Goal: Transaction & Acquisition: Purchase product/service

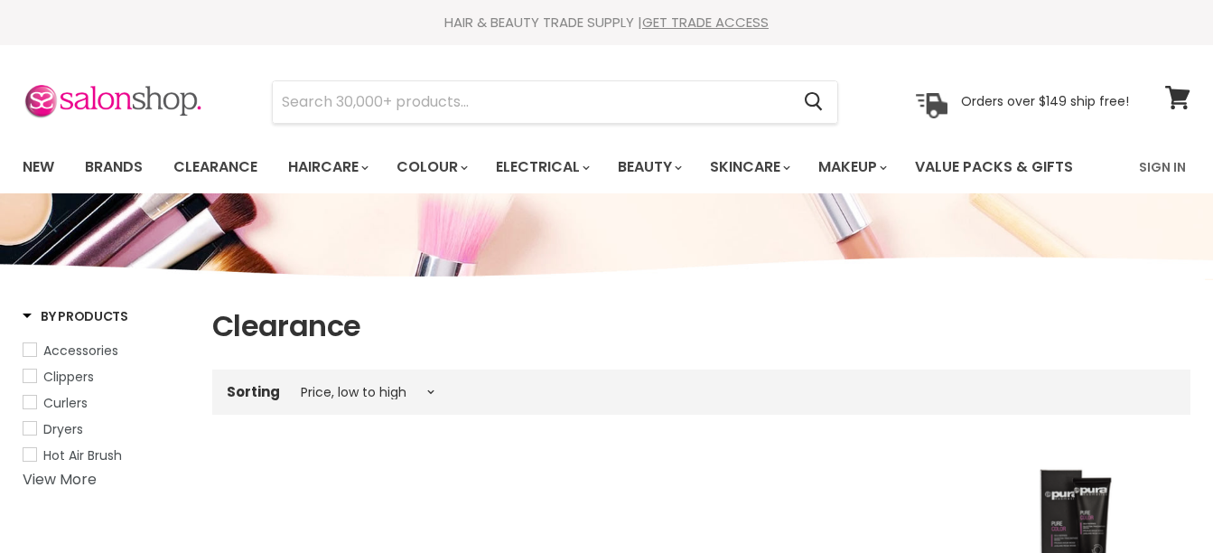
select select "price-ascending"
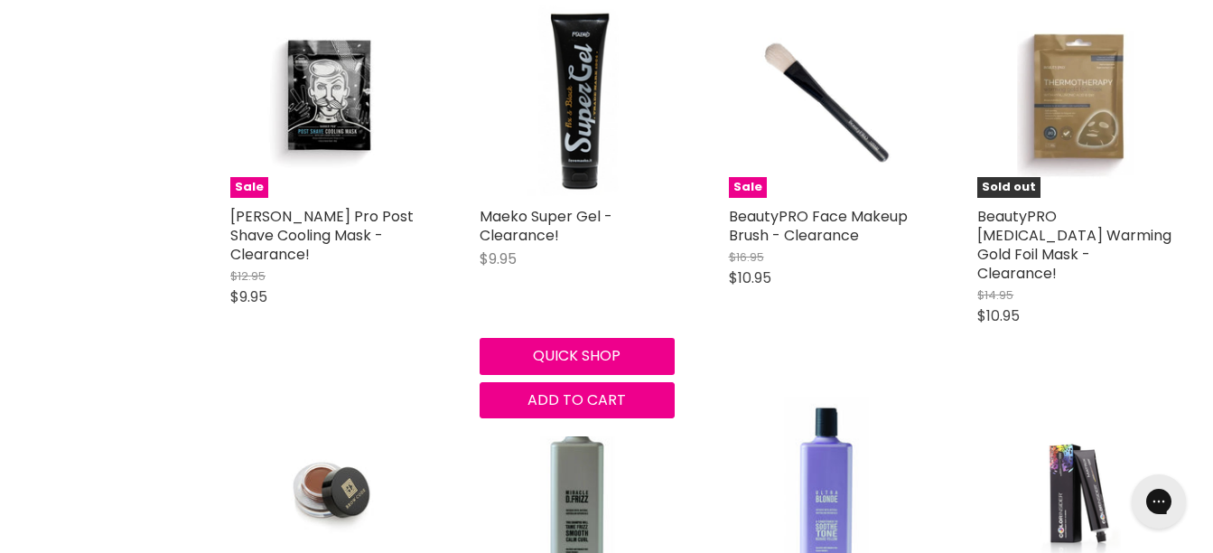
scroll to position [3820, 0]
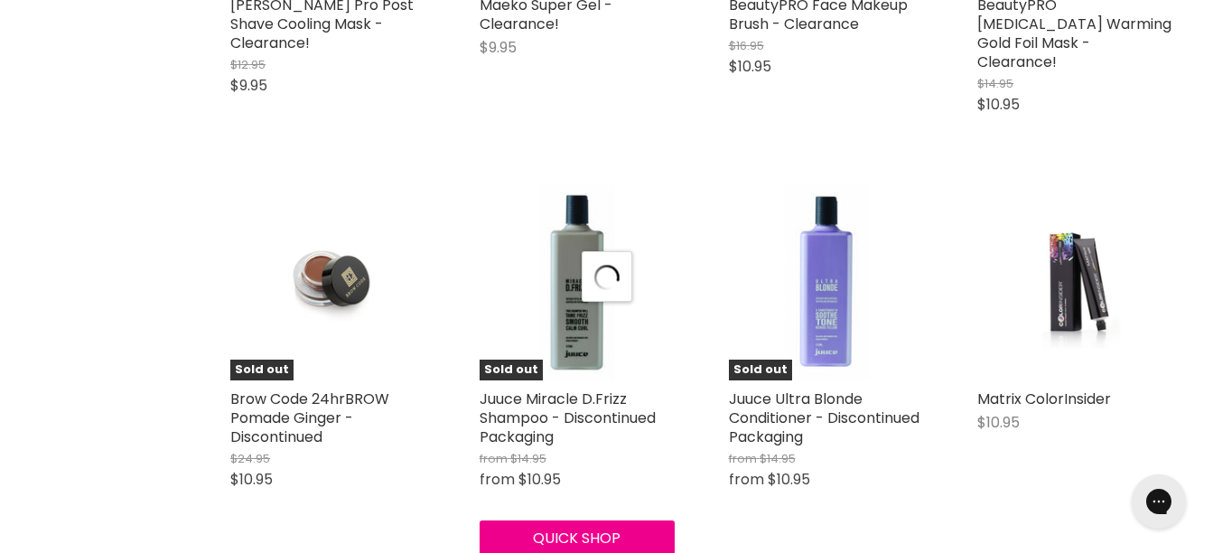
scroll to position [4021, 0]
select select "price-ascending"
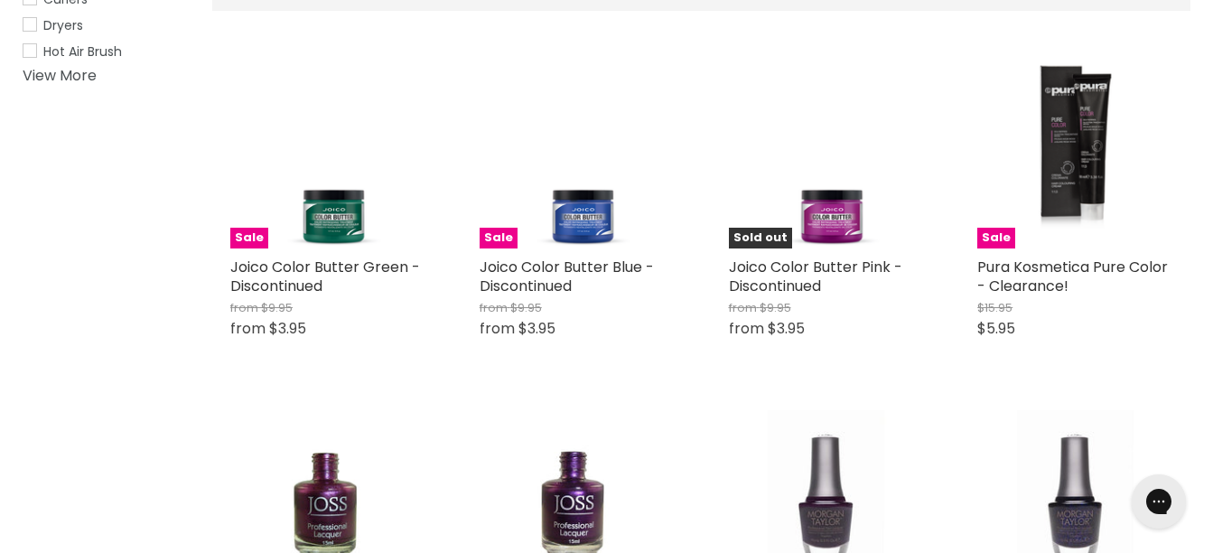
scroll to position [0, 0]
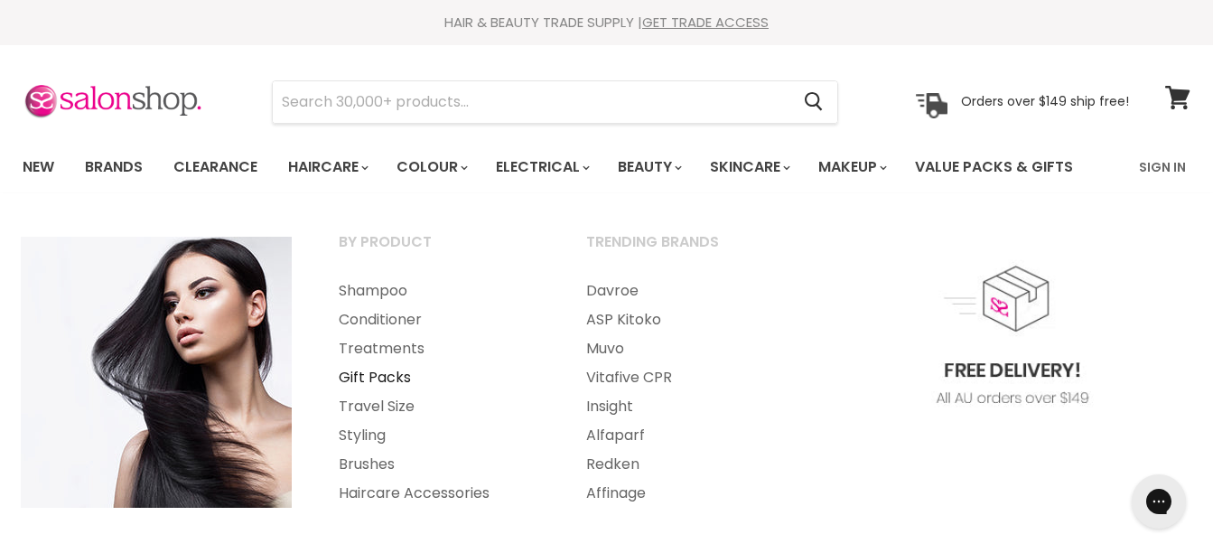
click at [366, 379] on link "Gift Packs" at bounding box center [438, 377] width 244 height 29
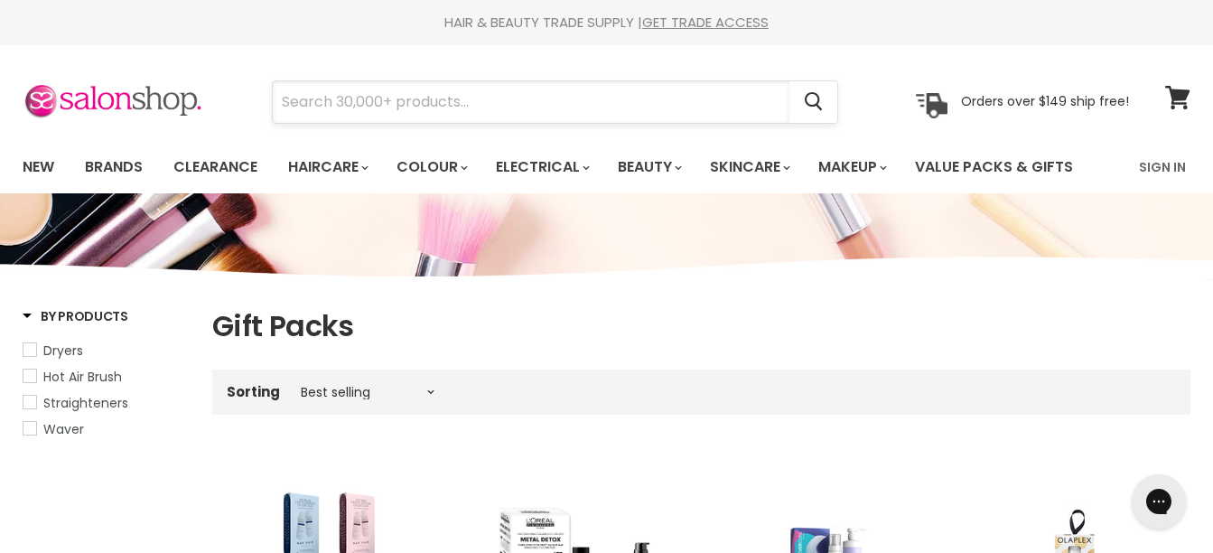
click at [404, 108] on input "Search" at bounding box center [531, 102] width 517 height 42
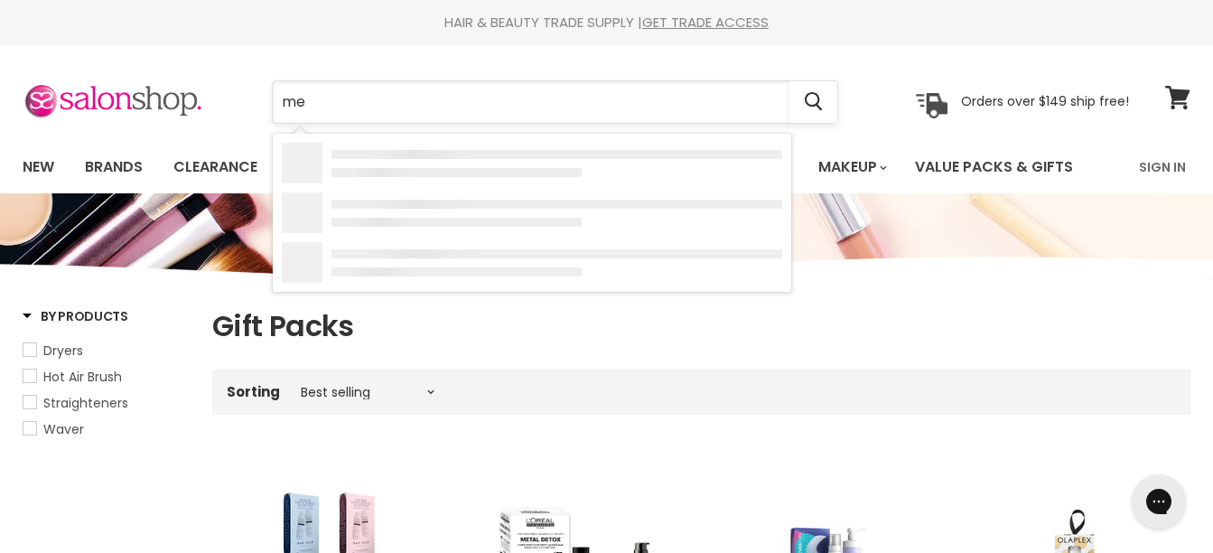
type input "men"
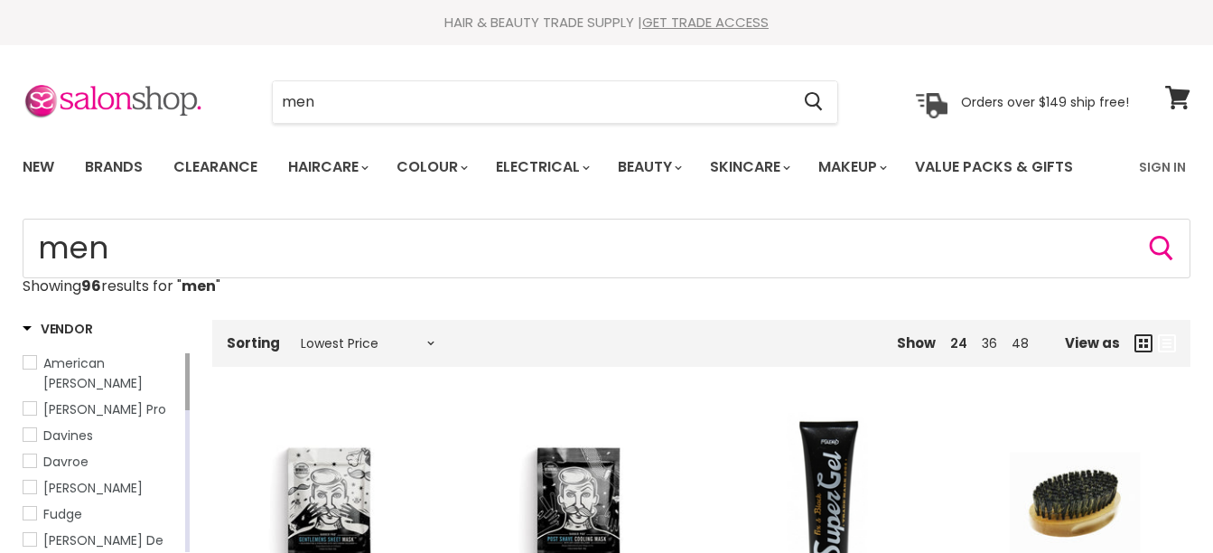
select select "price-ascending"
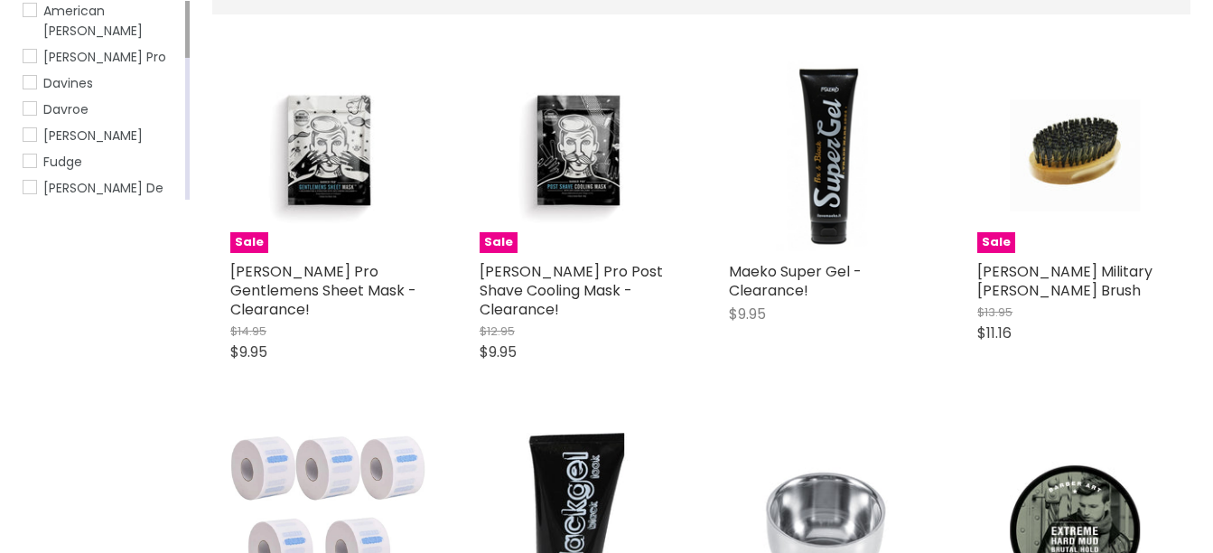
scroll to position [313, 0]
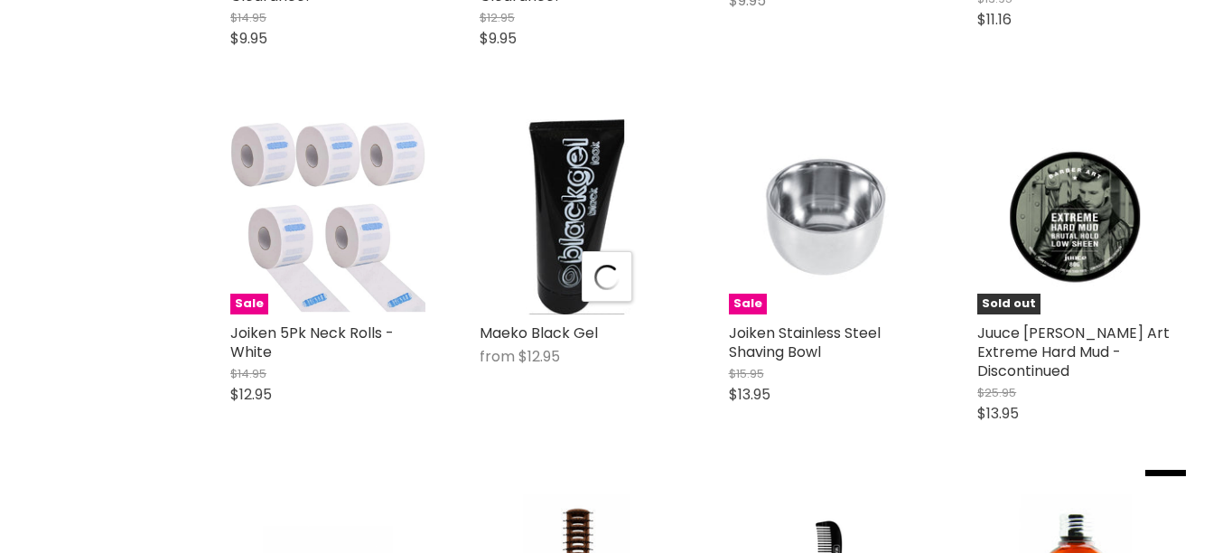
scroll to position [679, 0]
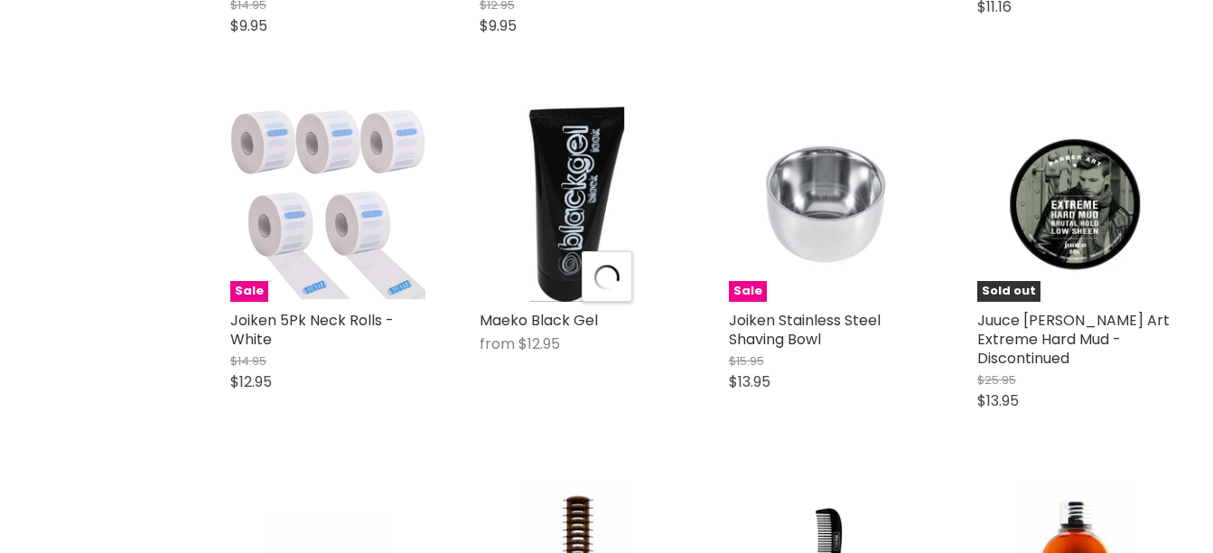
select select "price-ascending"
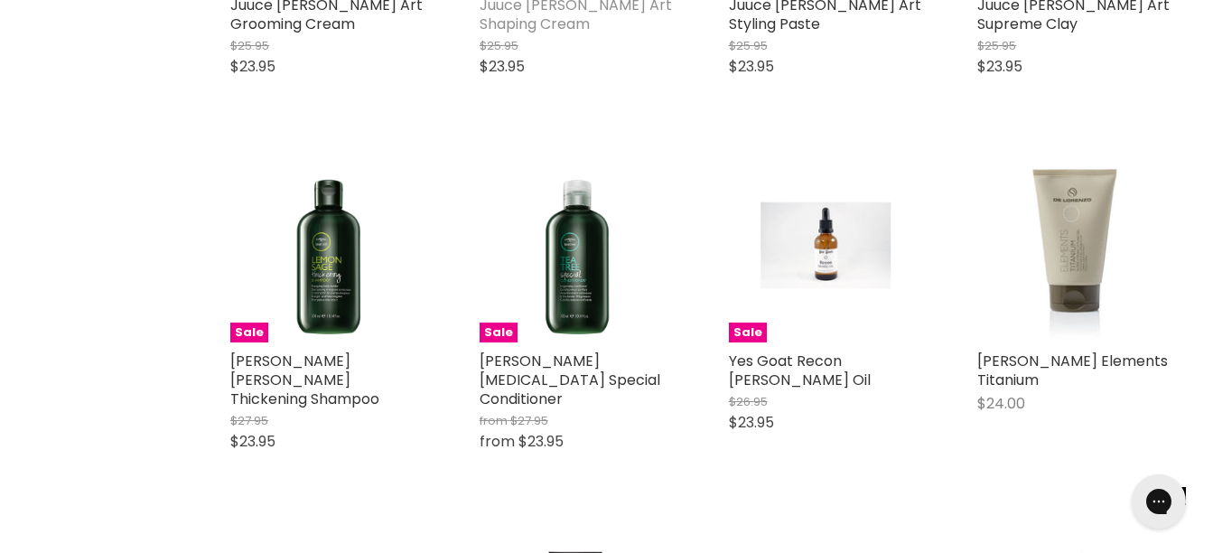
scroll to position [3956, 0]
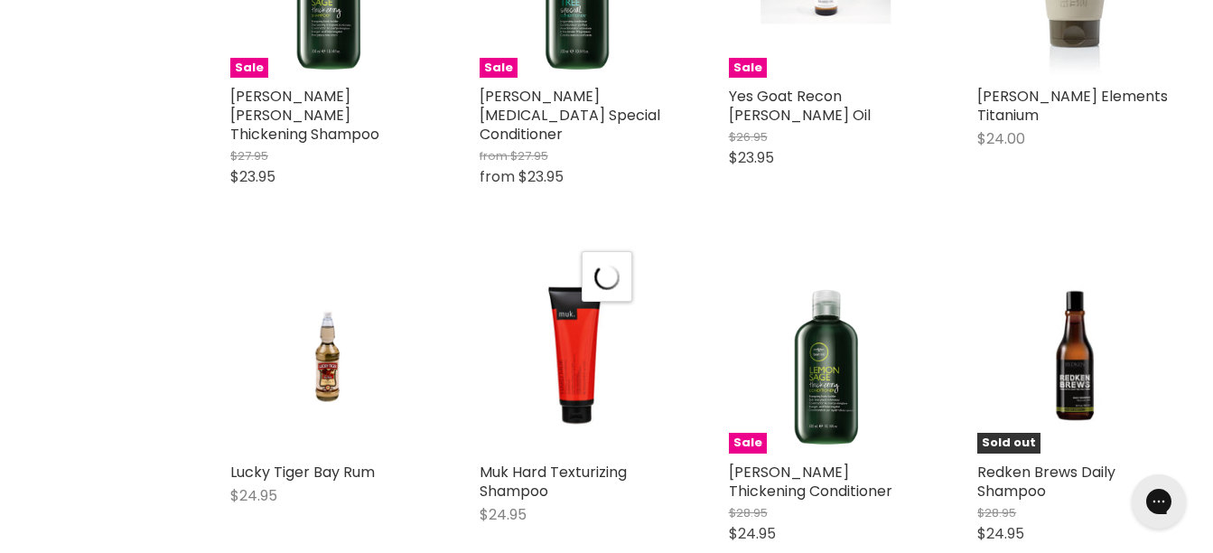
scroll to position [4218, 0]
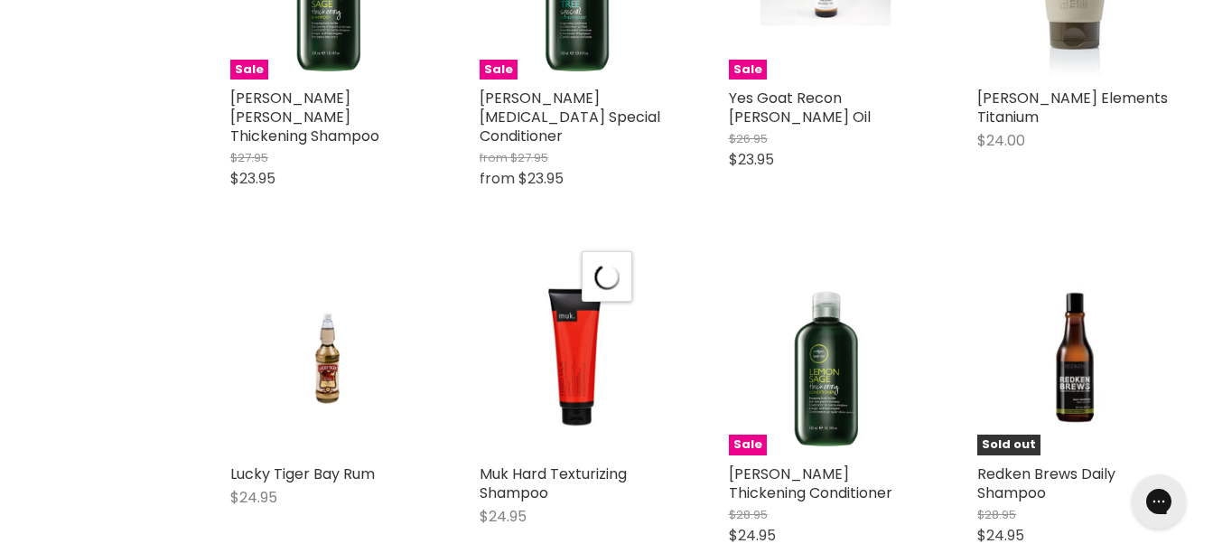
select select "price-ascending"
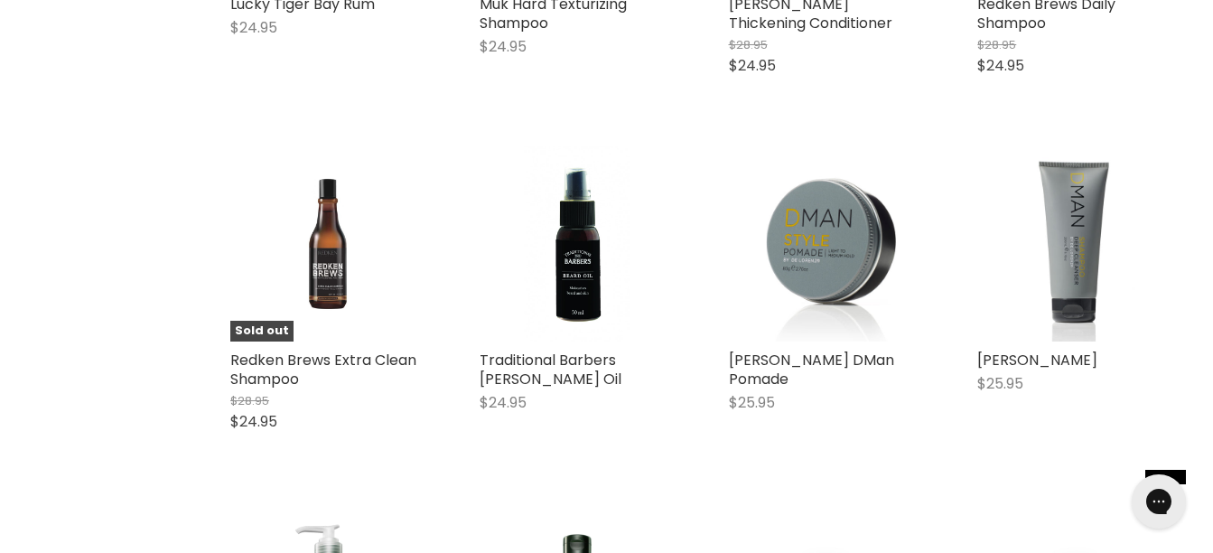
scroll to position [4689, 0]
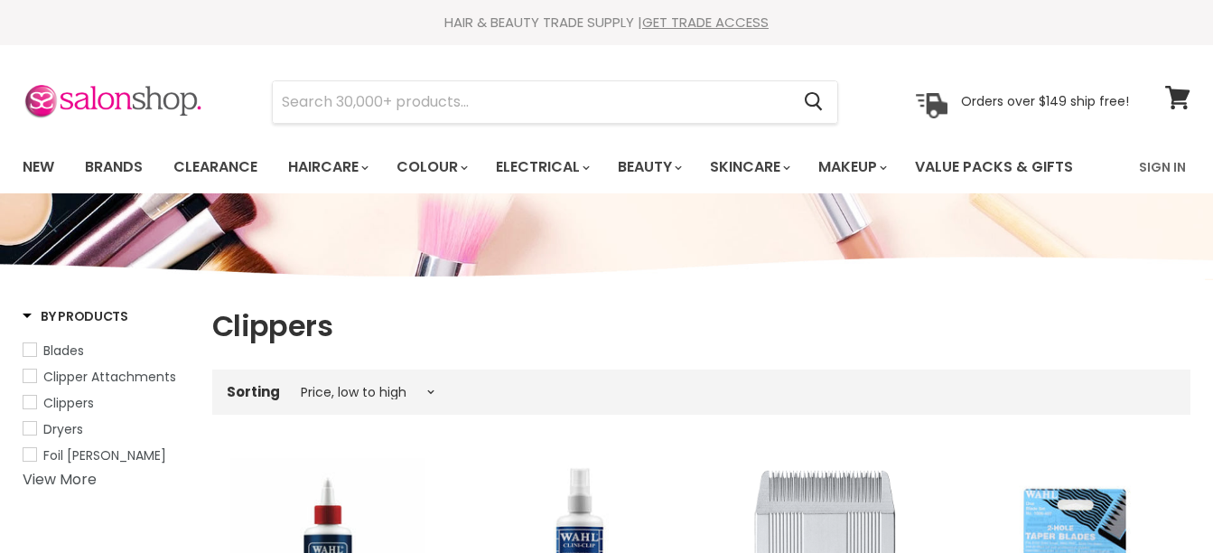
select select "price-ascending"
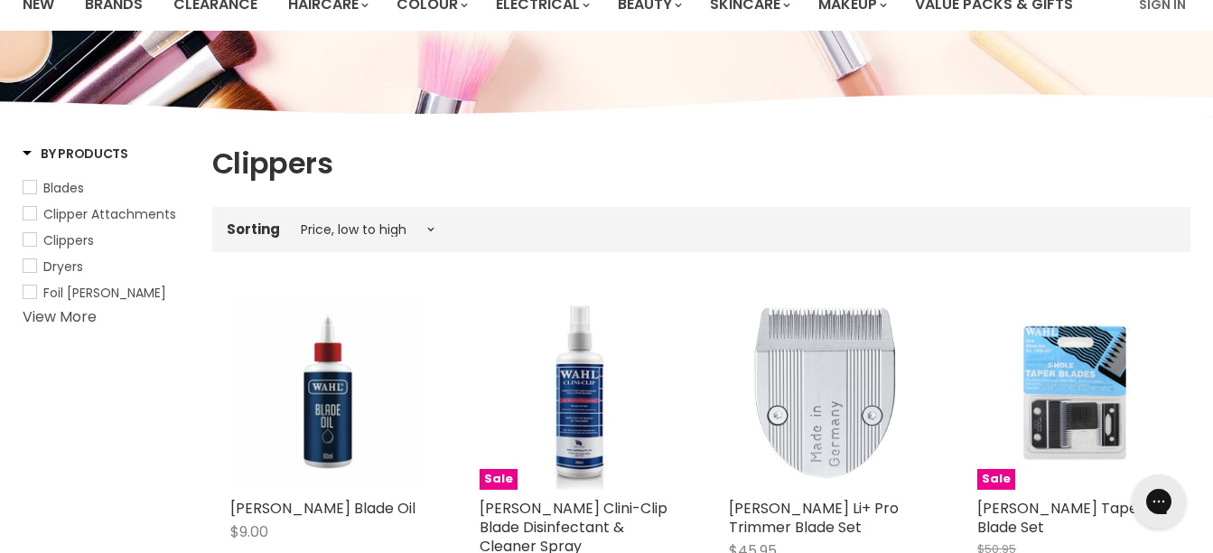
click at [379, 317] on img "Main content" at bounding box center [327, 392] width 195 height 195
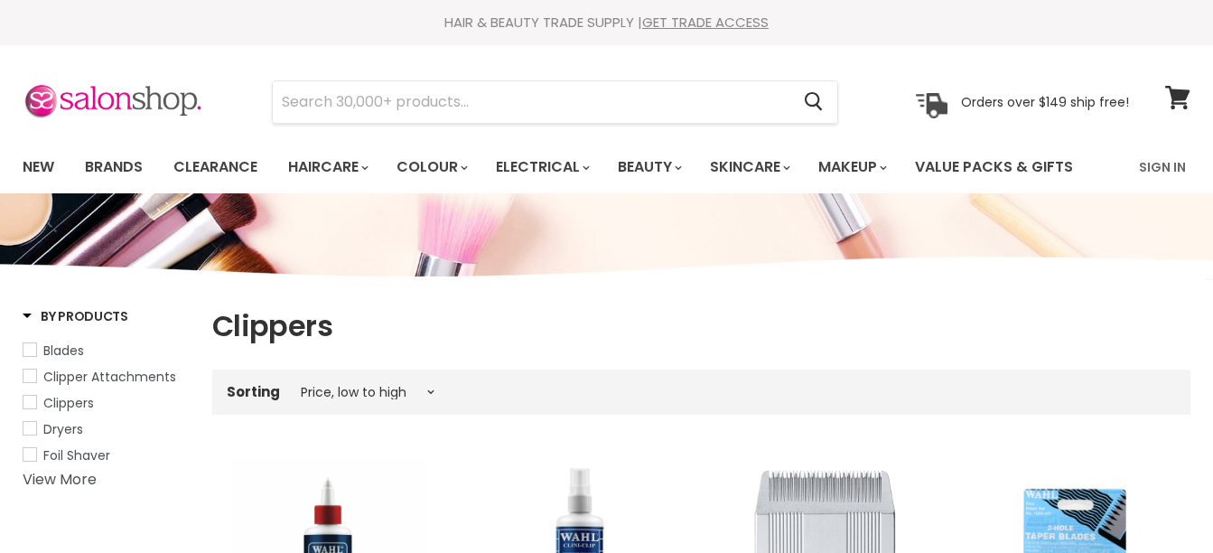
select select "price-ascending"
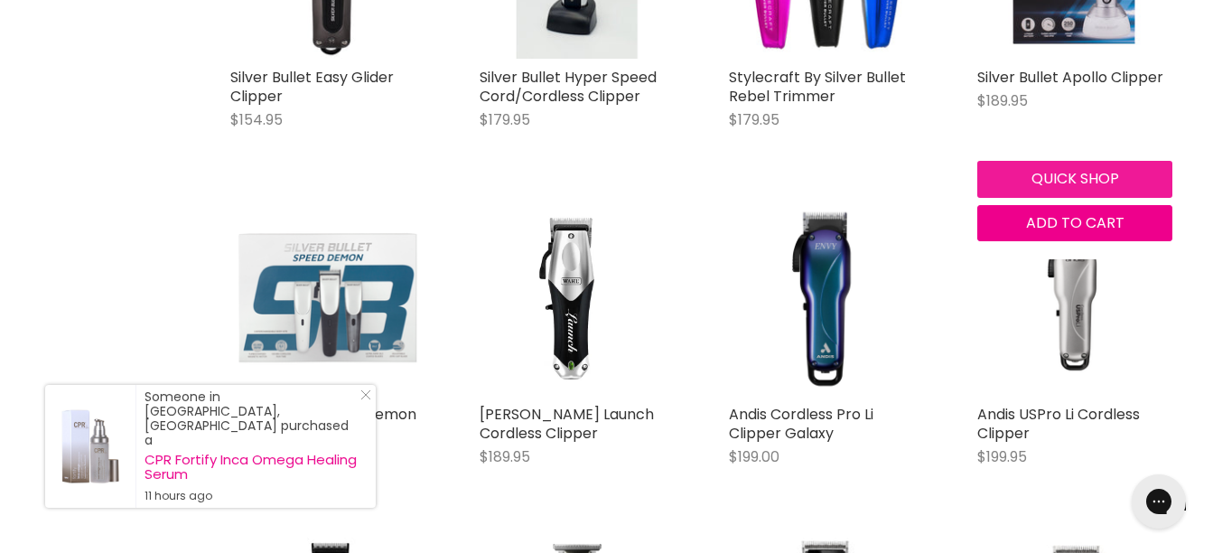
scroll to position [2057, 0]
